Goal: Task Accomplishment & Management: Manage account settings

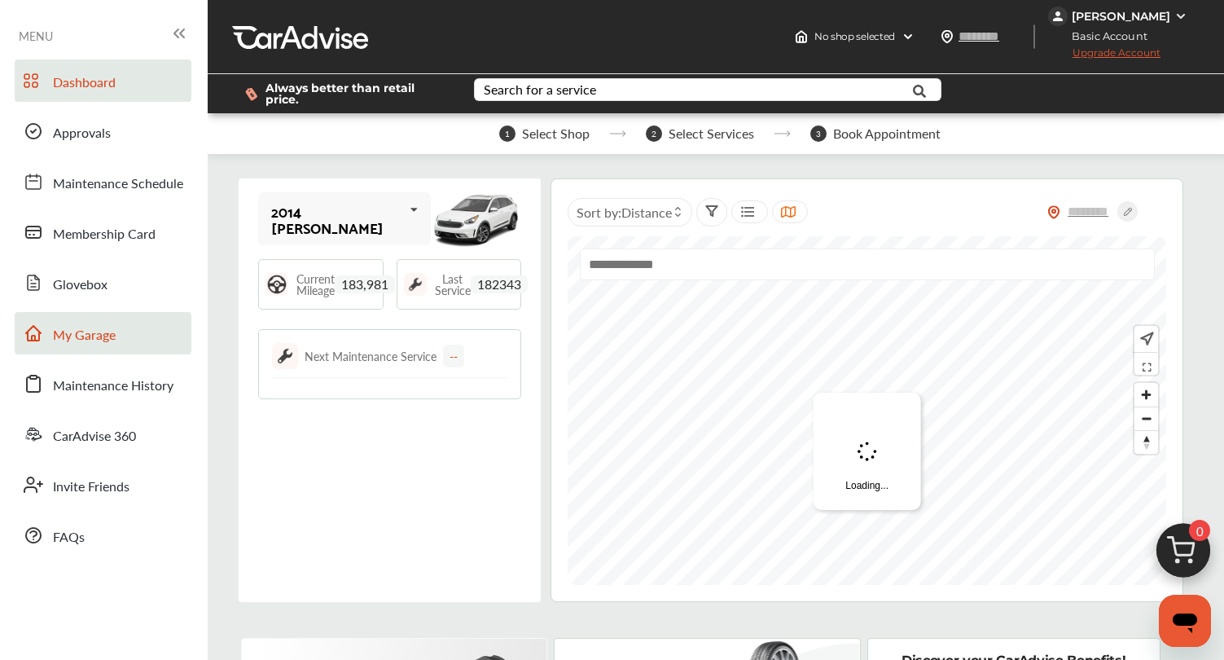
click at [116, 329] on link "My Garage" at bounding box center [103, 333] width 177 height 42
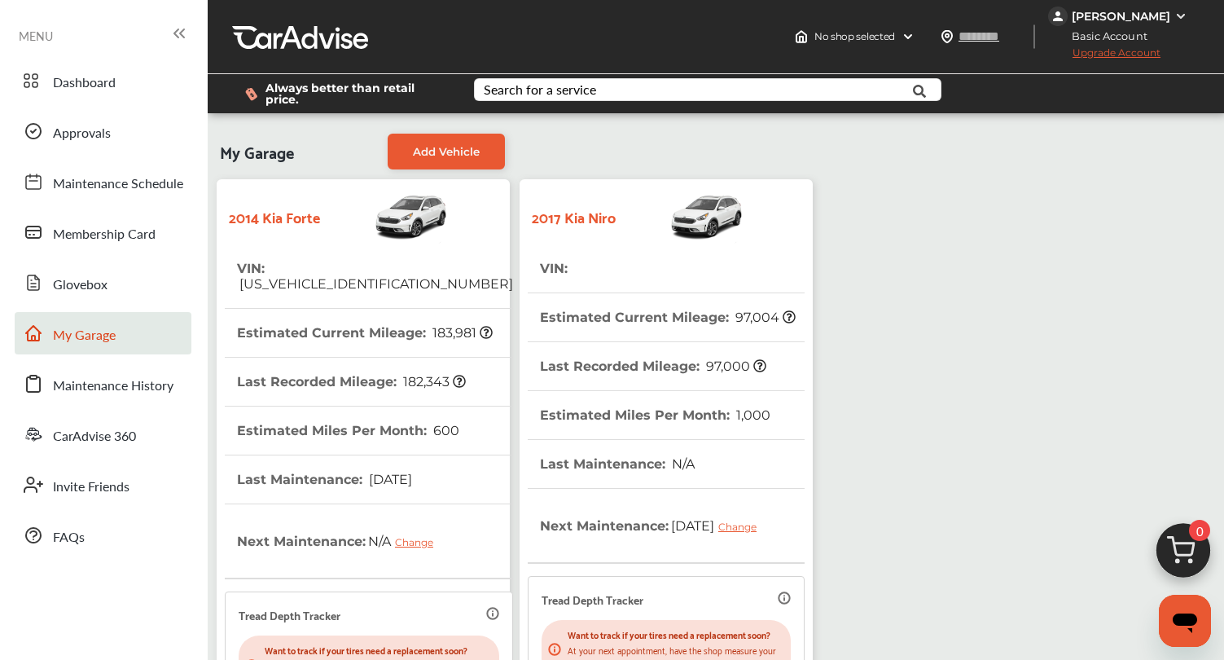
click at [668, 158] on div "My Garage Add Vehicle 2014 Kia [PERSON_NAME] : [US_VEHICLE_IDENTIFICATION_NUMBE…" at bounding box center [515, 527] width 606 height 804
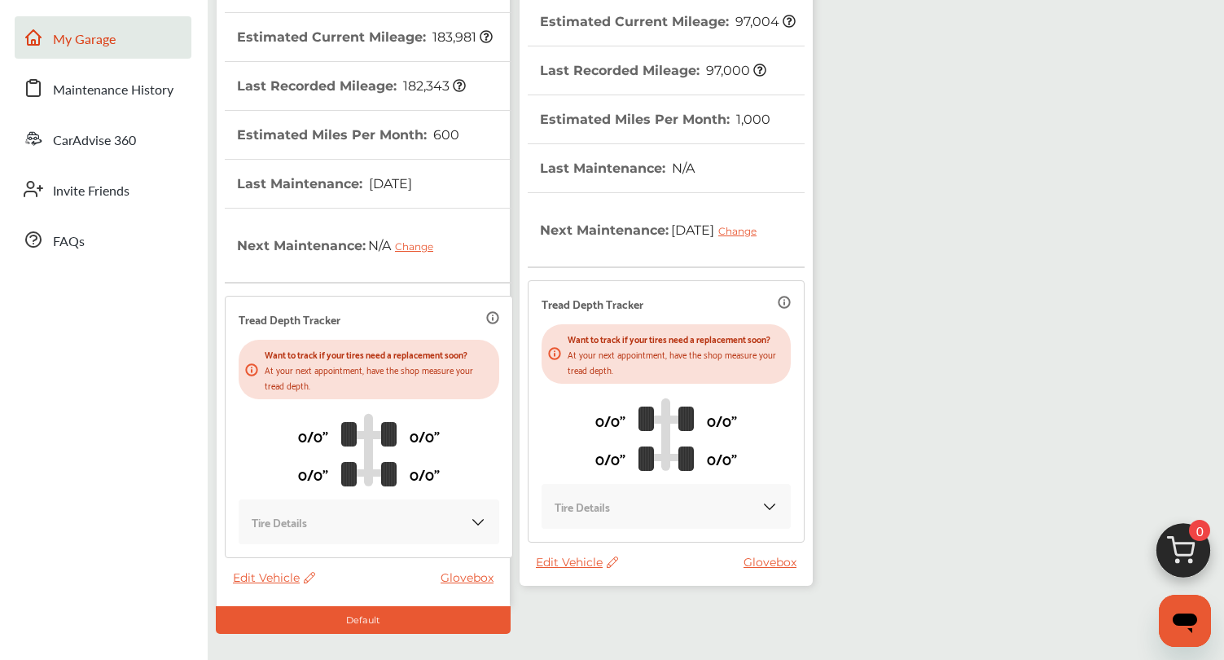
scroll to position [284, 0]
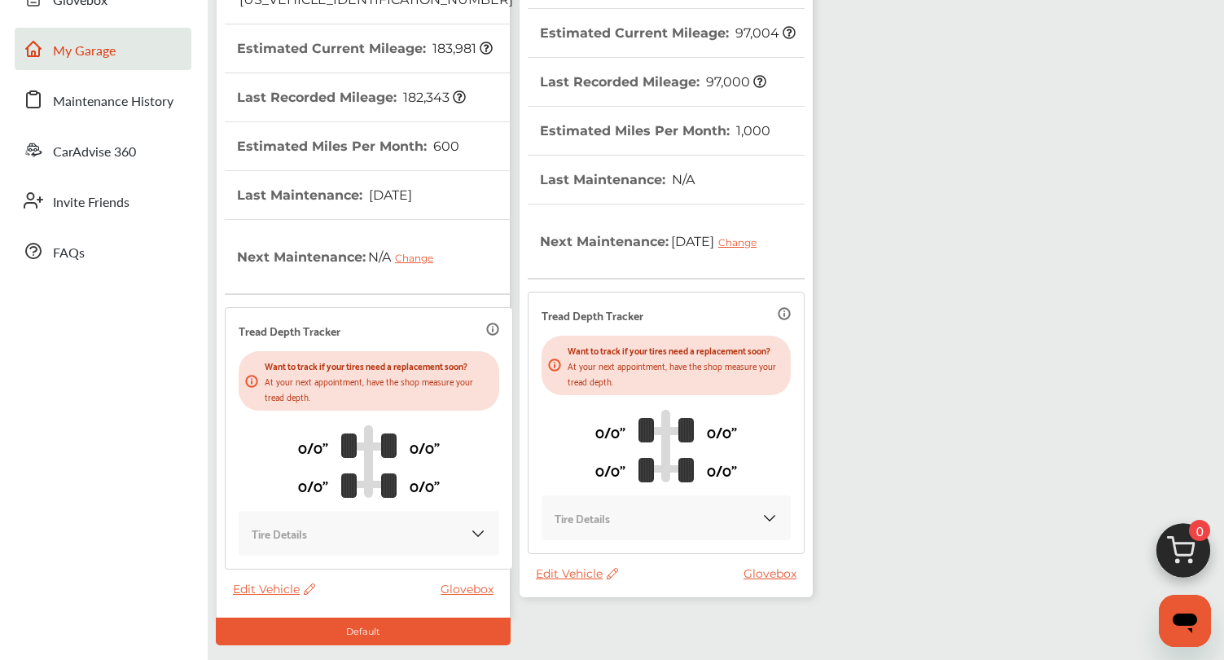
click at [559, 581] on span "Edit Vehicle" at bounding box center [577, 573] width 82 height 15
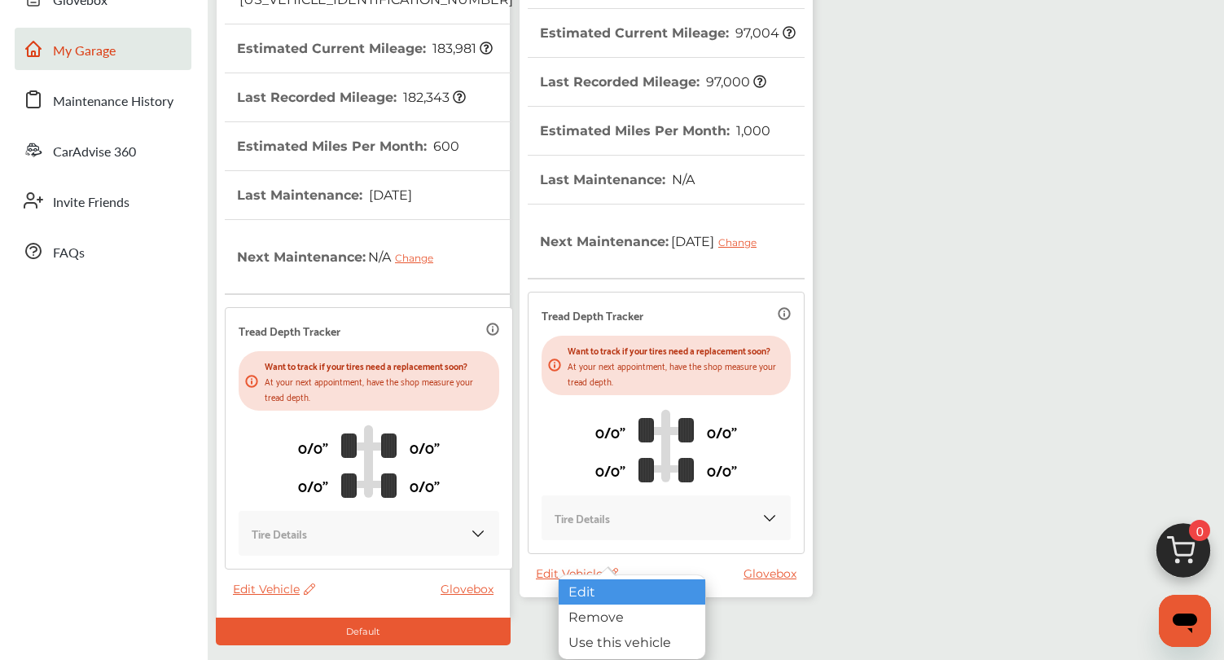
click at [577, 597] on div "Edit" at bounding box center [632, 591] width 147 height 25
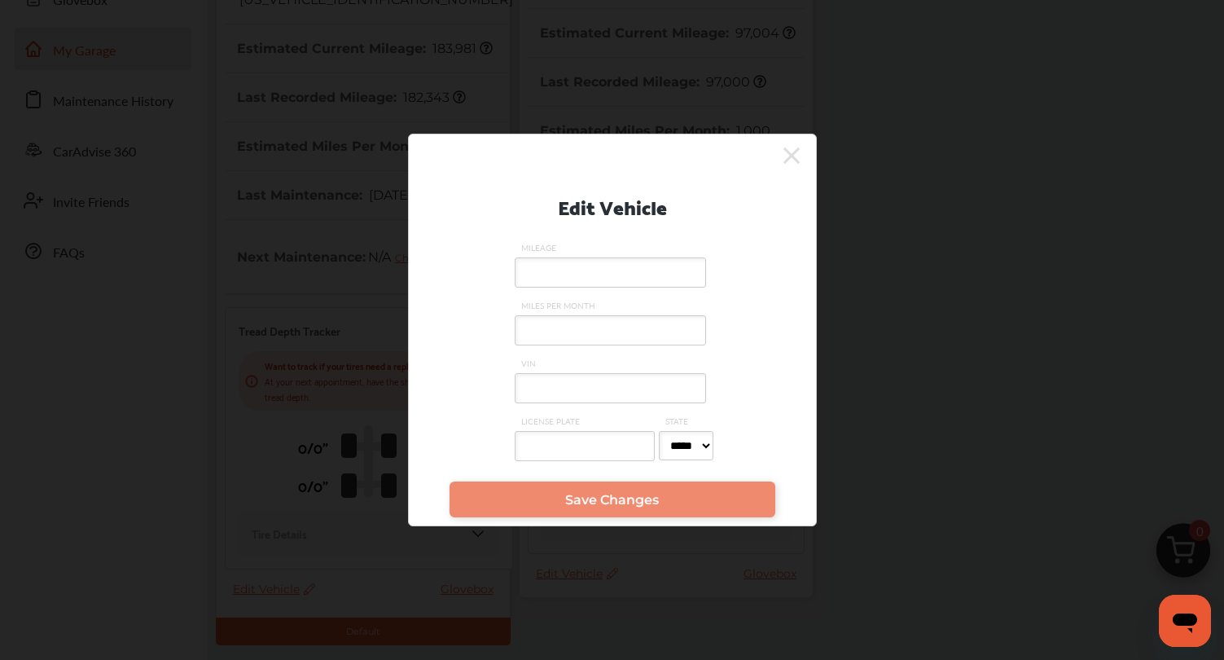
click at [561, 392] on input "VIN" at bounding box center [610, 388] width 191 height 30
paste input "**********"
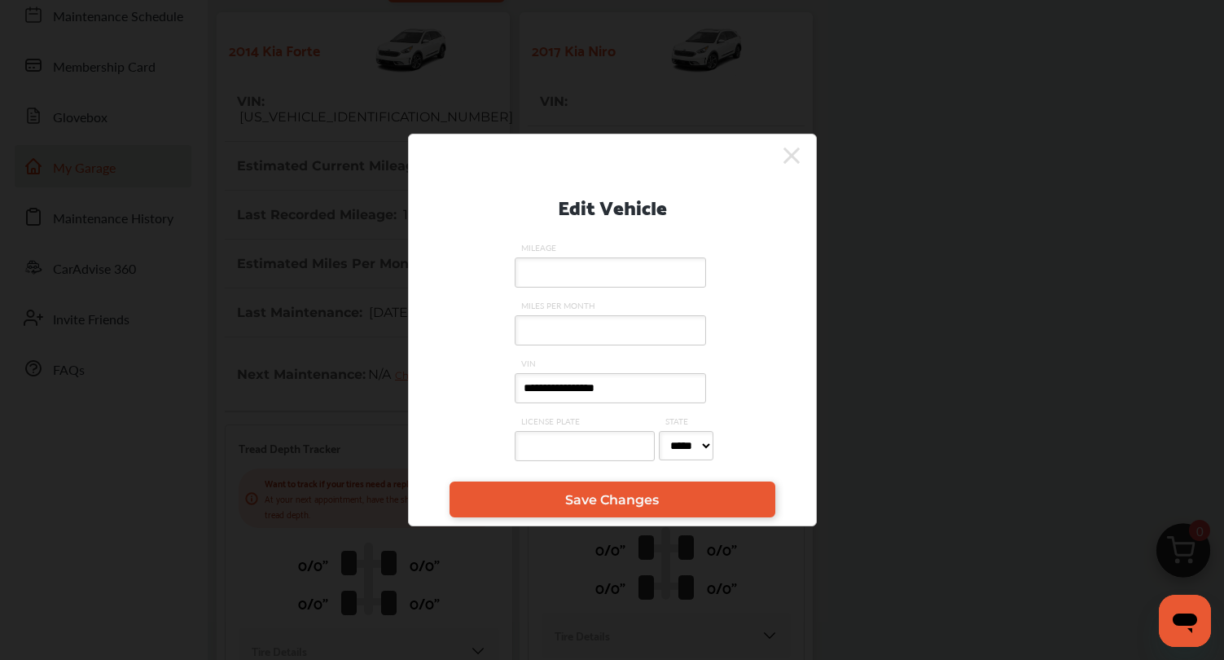
scroll to position [168, 0]
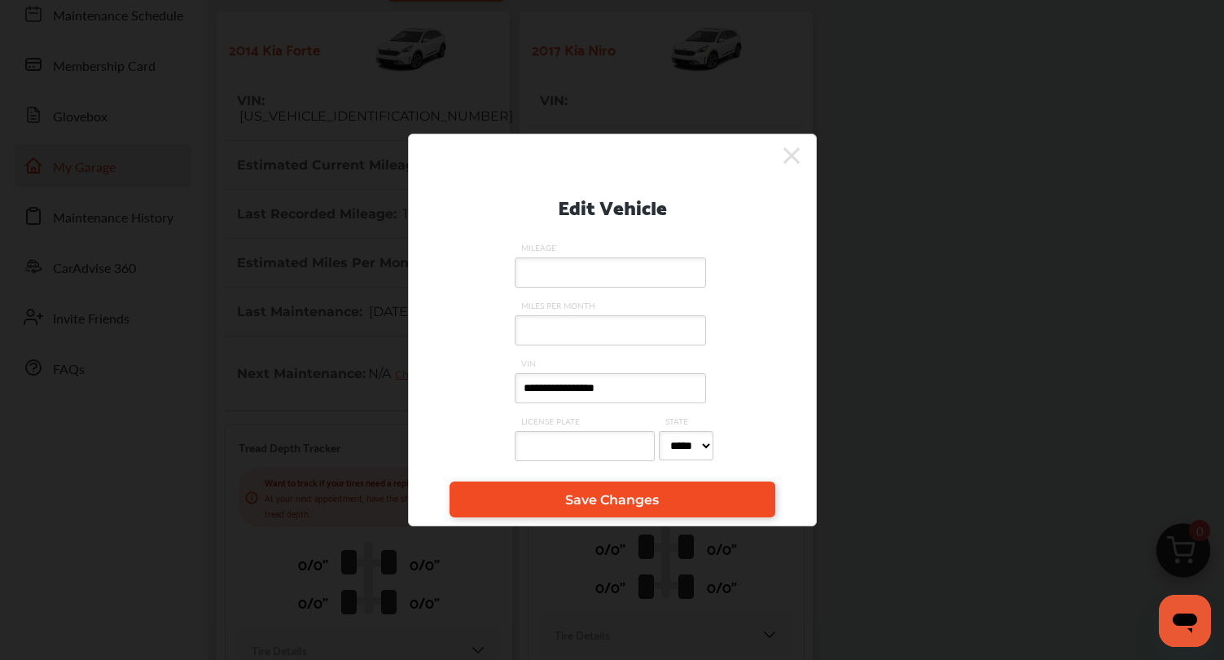
type input "**********"
click at [565, 506] on span "Save Changes" at bounding box center [612, 499] width 94 height 15
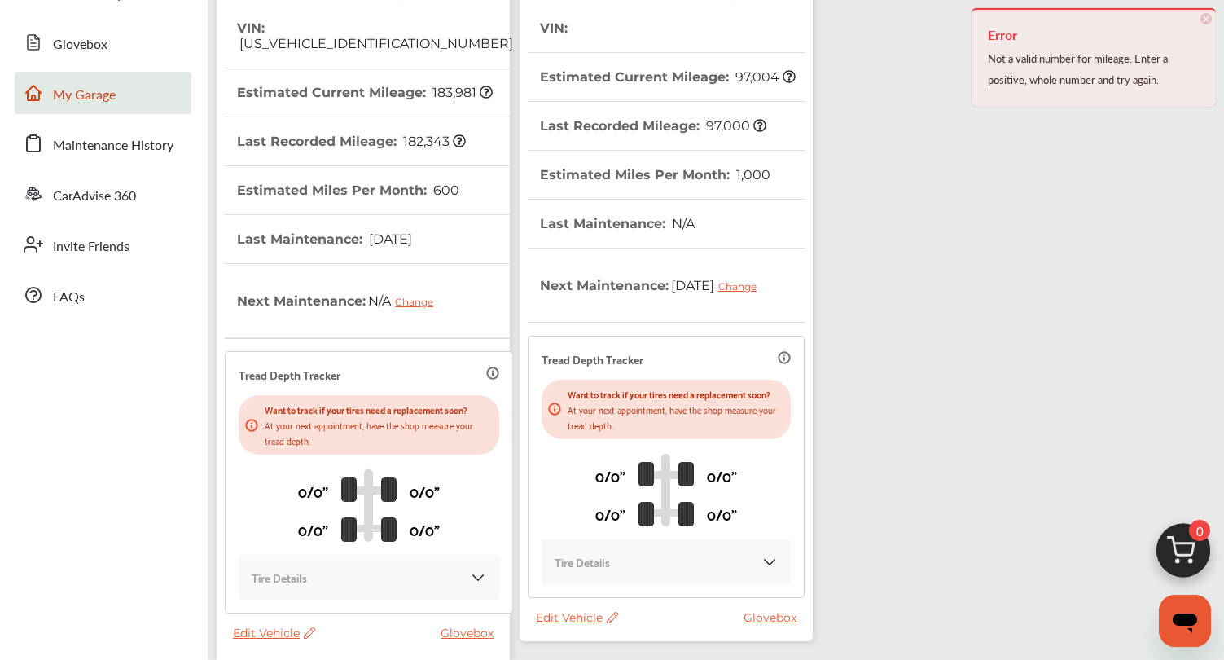
scroll to position [380, 0]
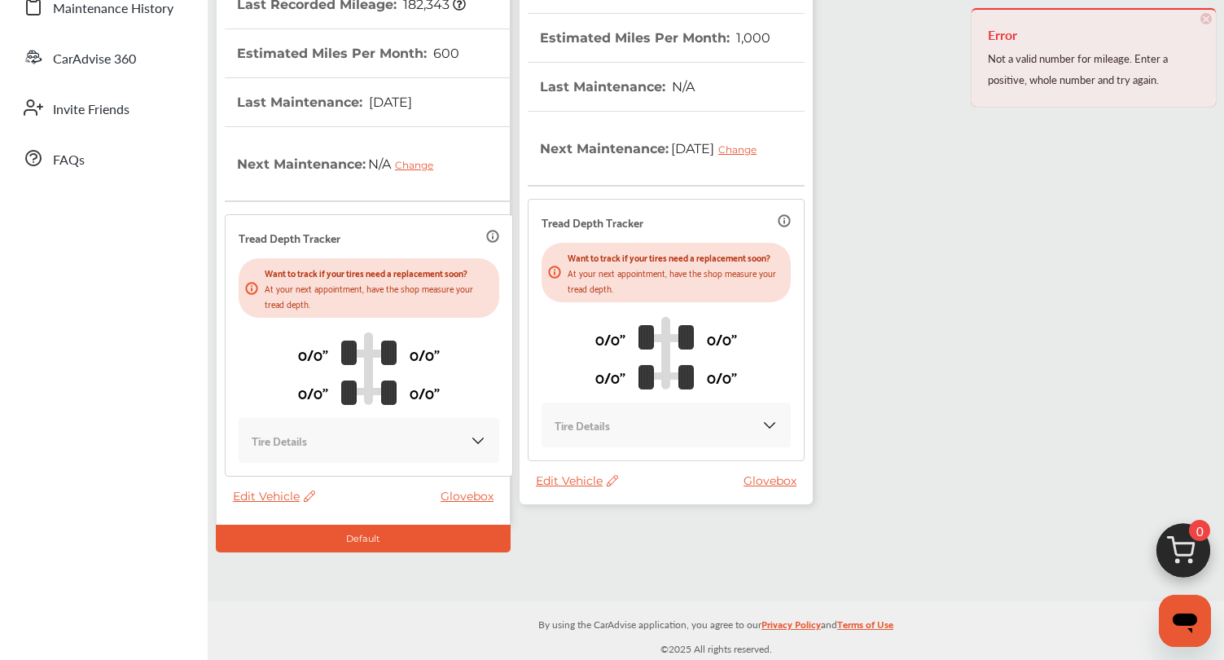
click at [556, 488] on span "Edit Vehicle" at bounding box center [577, 480] width 82 height 15
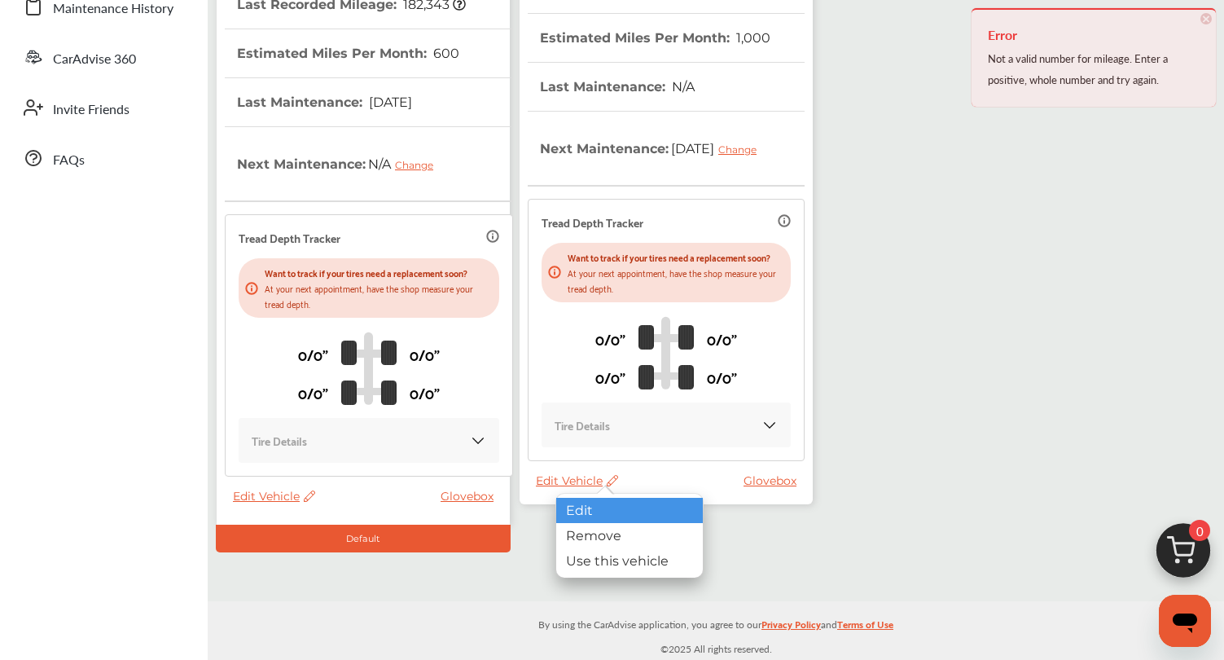
click at [567, 511] on div "Edit" at bounding box center [629, 509] width 147 height 25
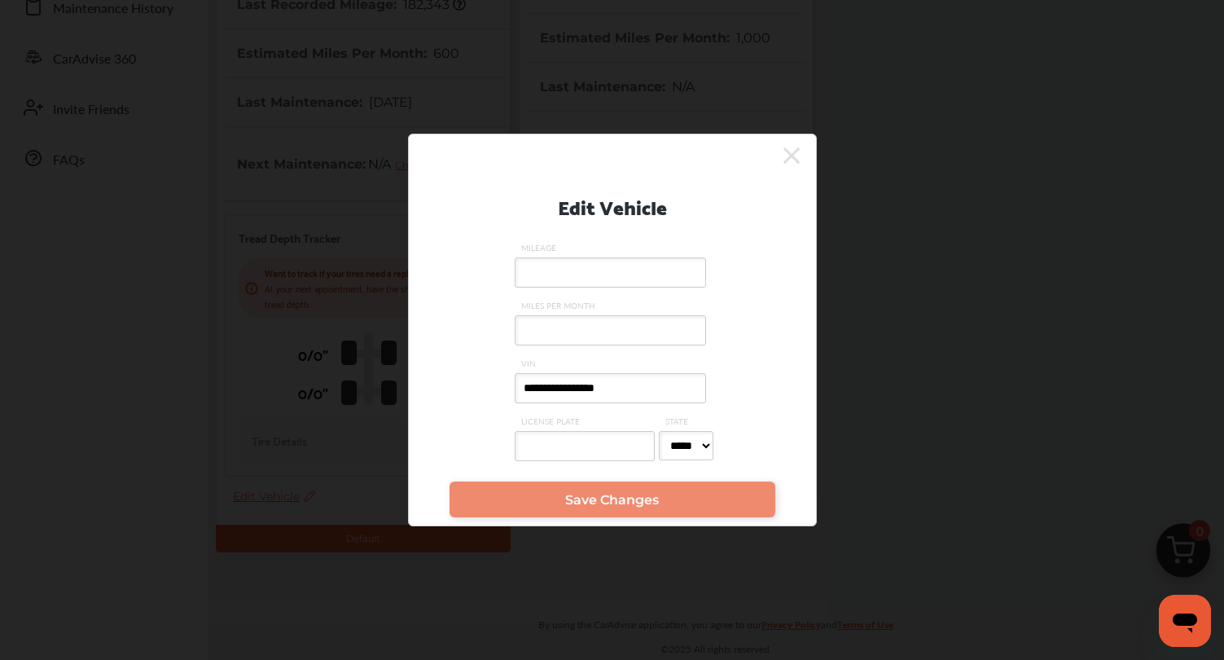
click at [579, 273] on input "MILEAGE" at bounding box center [610, 272] width 191 height 30
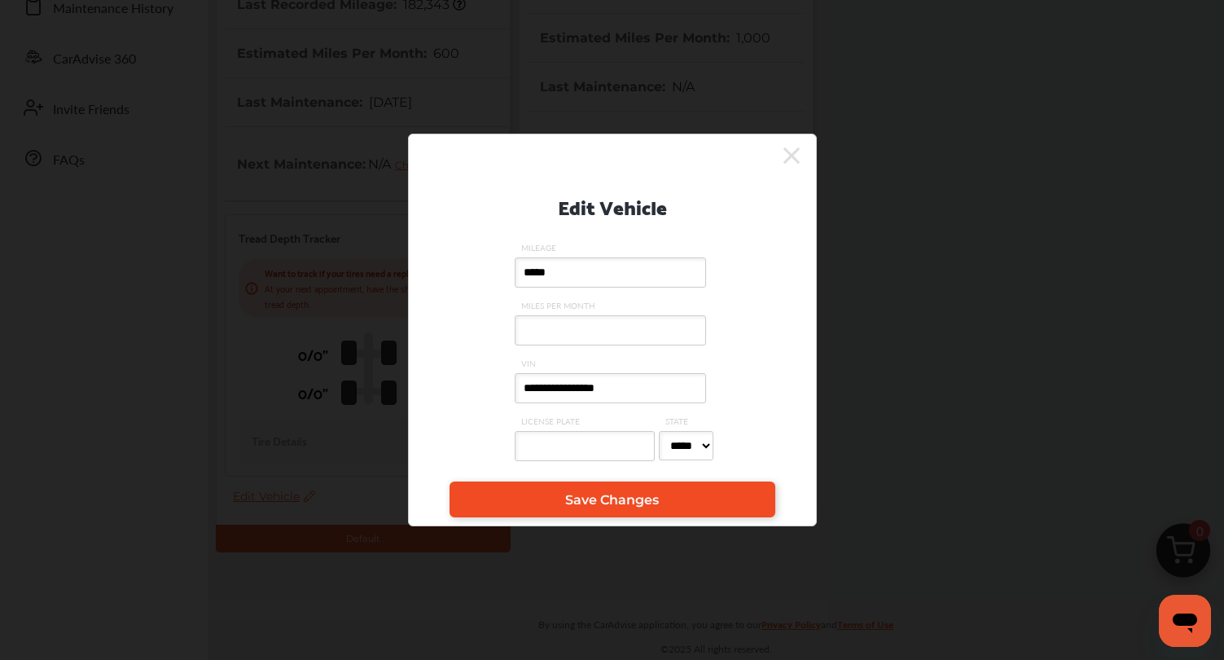
type input "*****"
click at [679, 497] on link "Save Changes" at bounding box center [612, 499] width 326 height 36
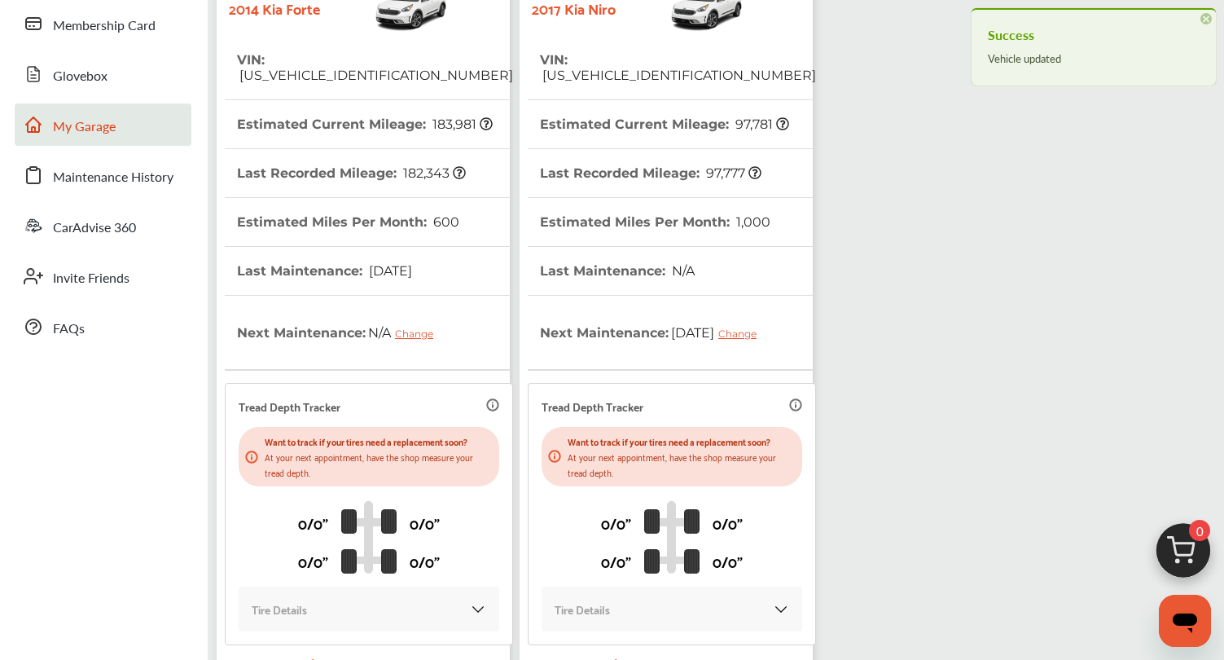
scroll to position [0, 0]
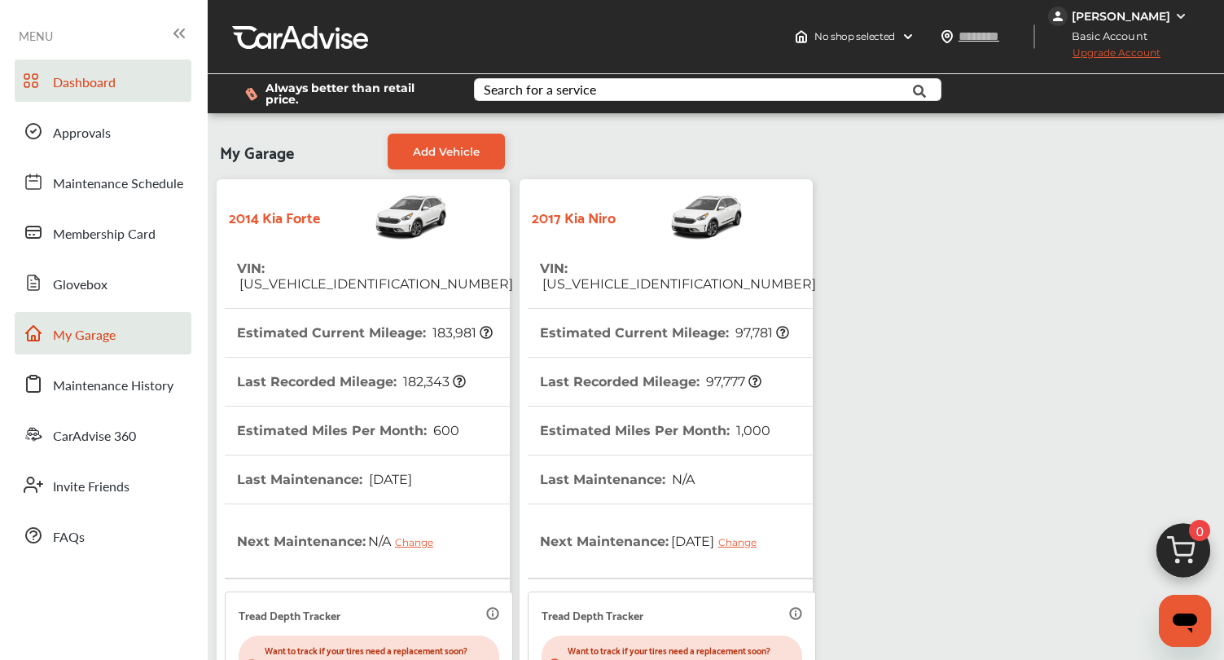
click at [75, 82] on span "Dashboard" at bounding box center [84, 82] width 63 height 21
